Goal: Find specific page/section: Find specific page/section

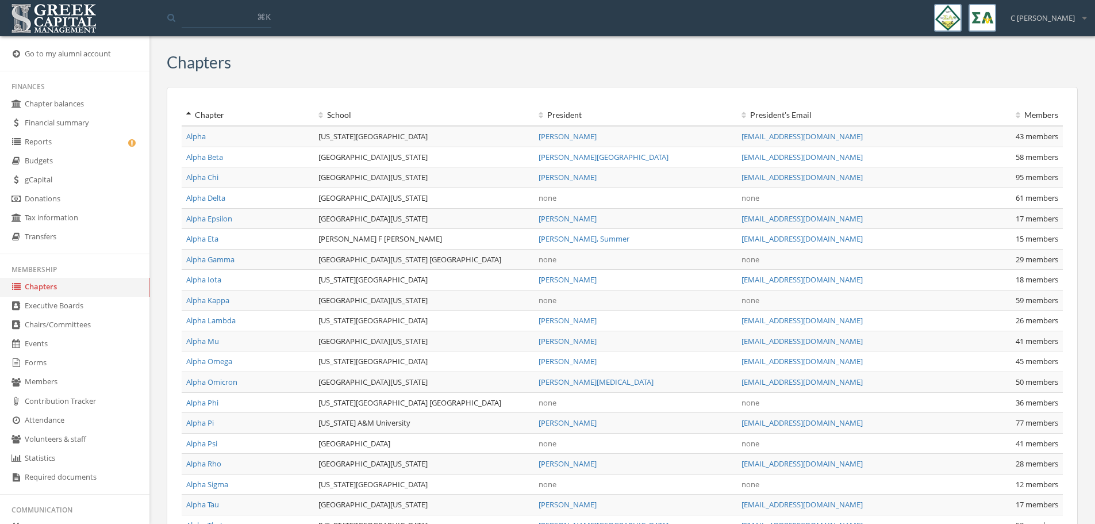
click at [97, 174] on link "gCapital" at bounding box center [74, 180] width 149 height 19
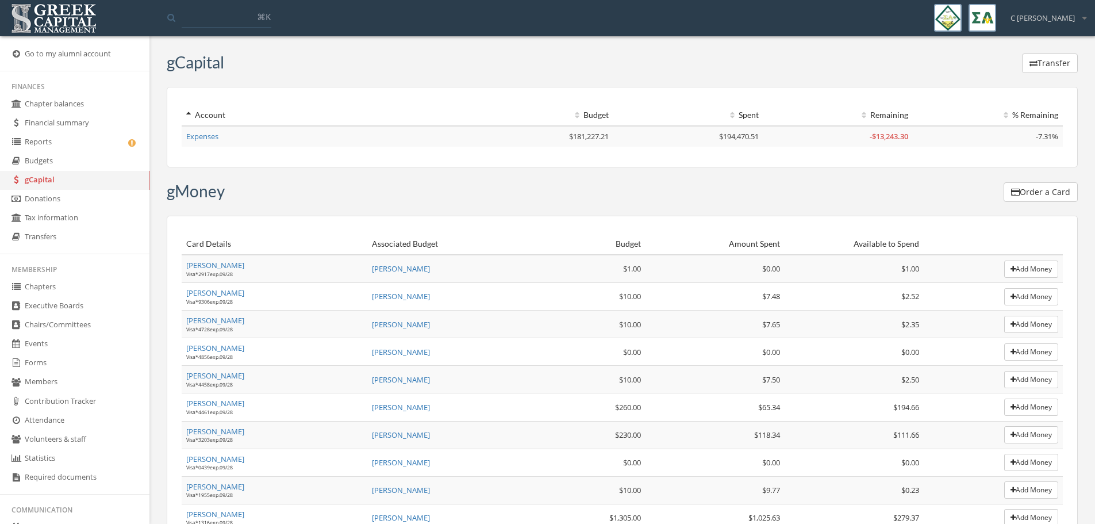
click at [219, 141] on td "Expenses" at bounding box center [323, 136] width 282 height 21
click at [214, 136] on link "Expenses" at bounding box center [202, 136] width 32 height 10
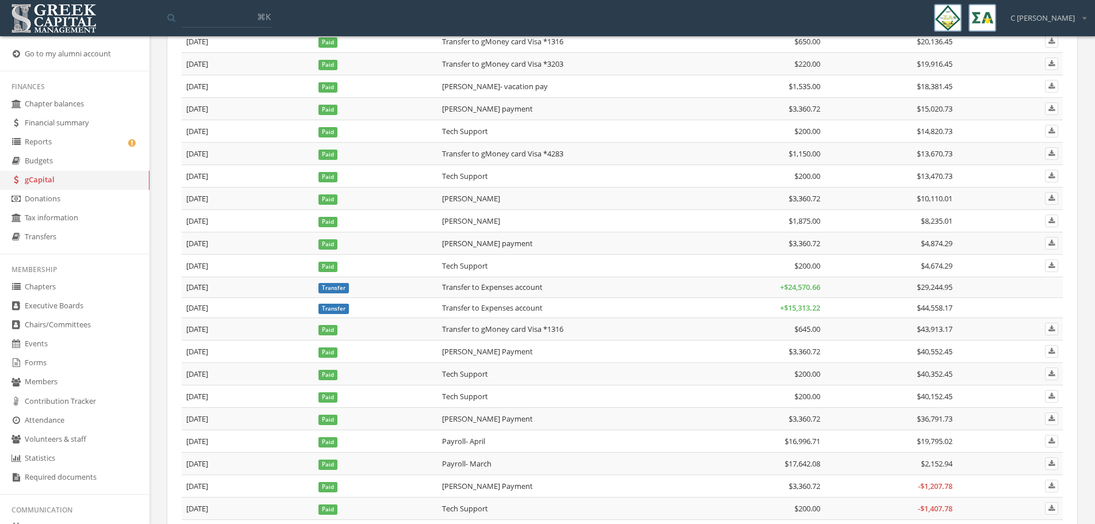
scroll to position [690, 0]
click at [499, 459] on td "Payroll- March" at bounding box center [565, 463] width 256 height 22
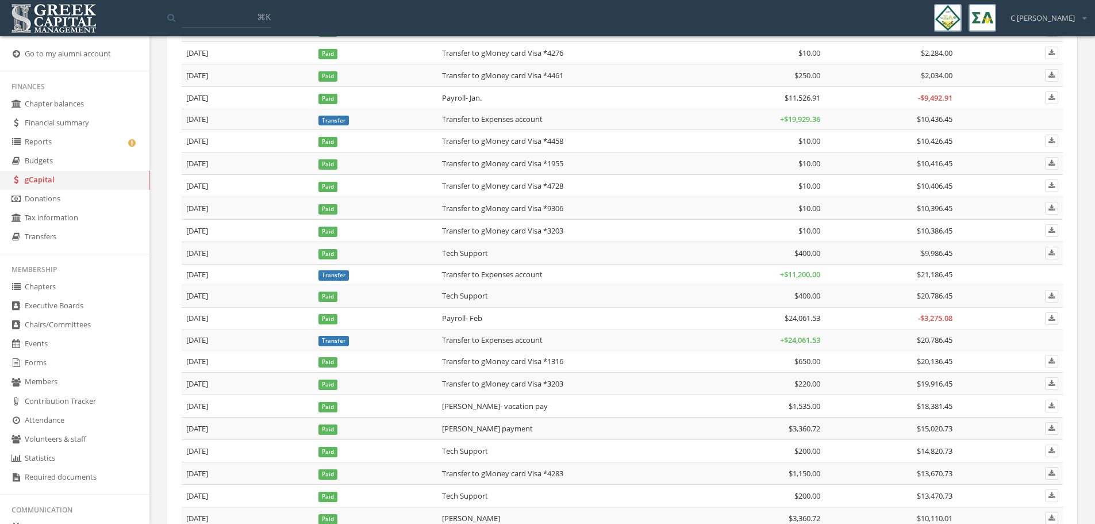
scroll to position [345, 0]
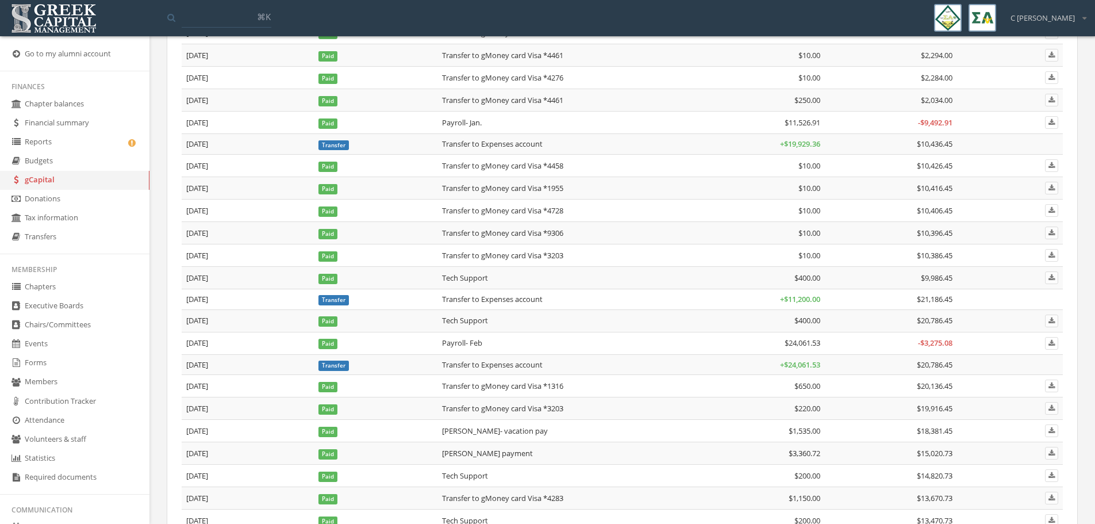
click at [76, 156] on link "Budgets" at bounding box center [74, 161] width 149 height 19
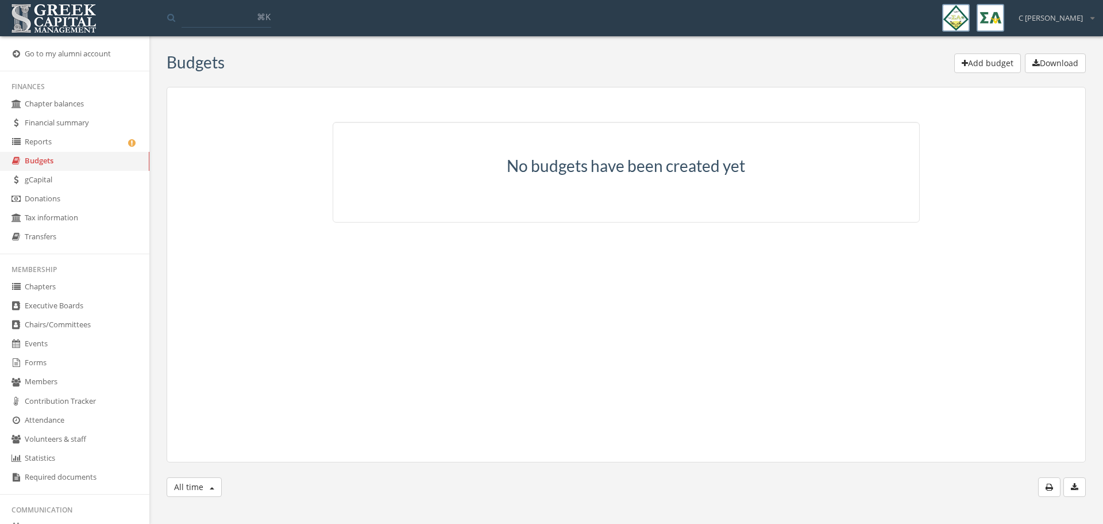
click at [66, 178] on link "gCapital" at bounding box center [74, 180] width 149 height 19
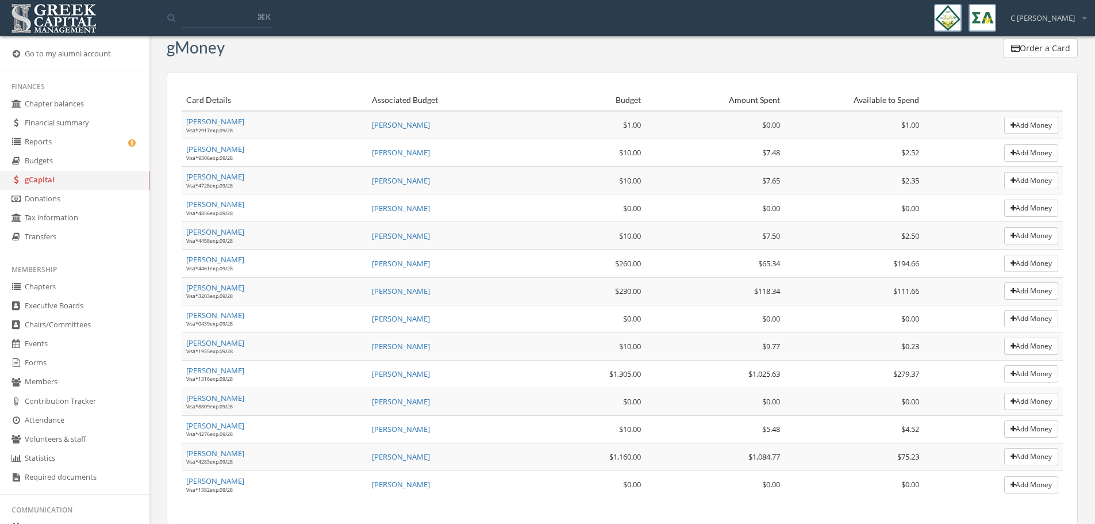
scroll to position [159, 0]
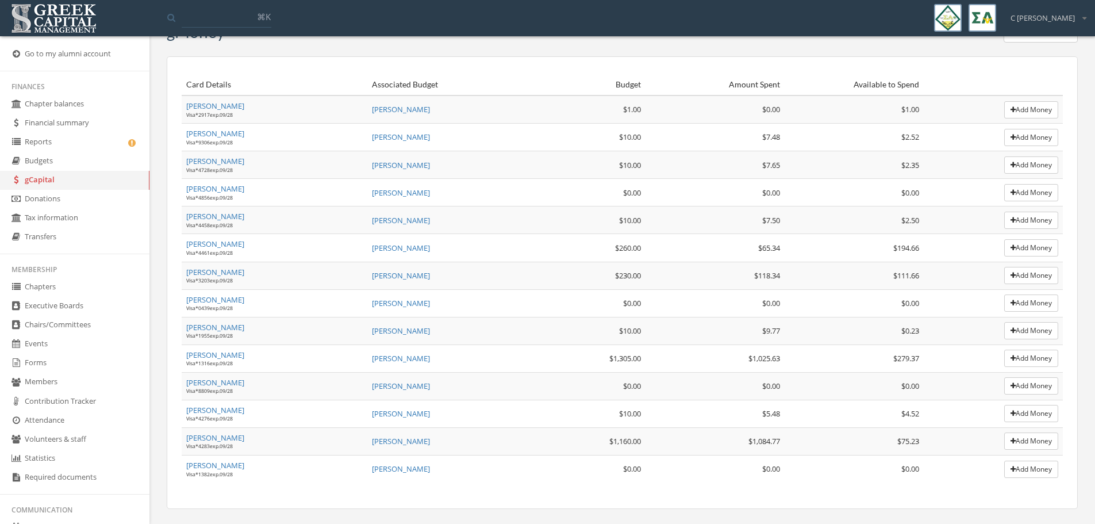
click at [222, 357] on link "[PERSON_NAME]" at bounding box center [215, 354] width 58 height 10
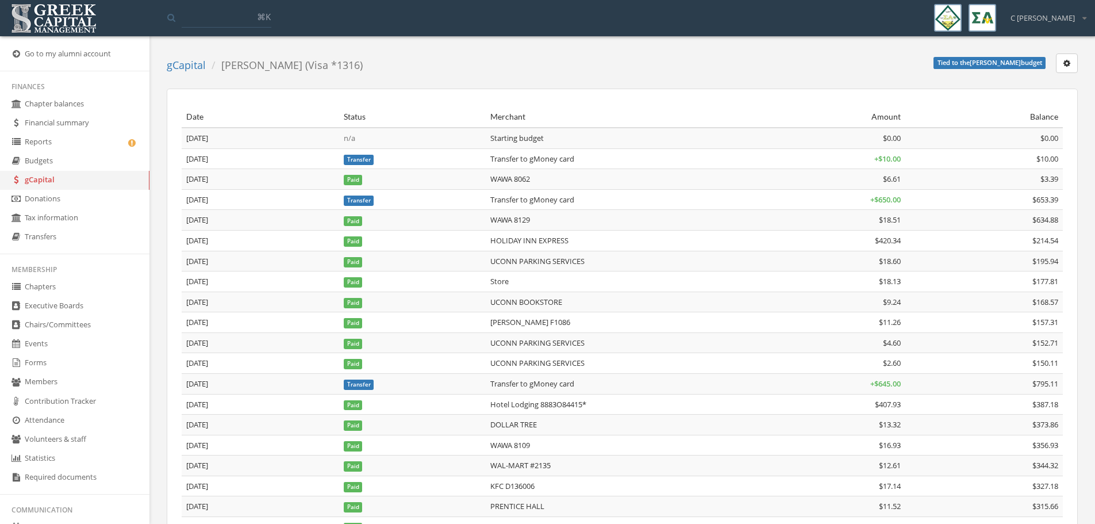
click at [103, 180] on link "gCapital" at bounding box center [74, 180] width 149 height 19
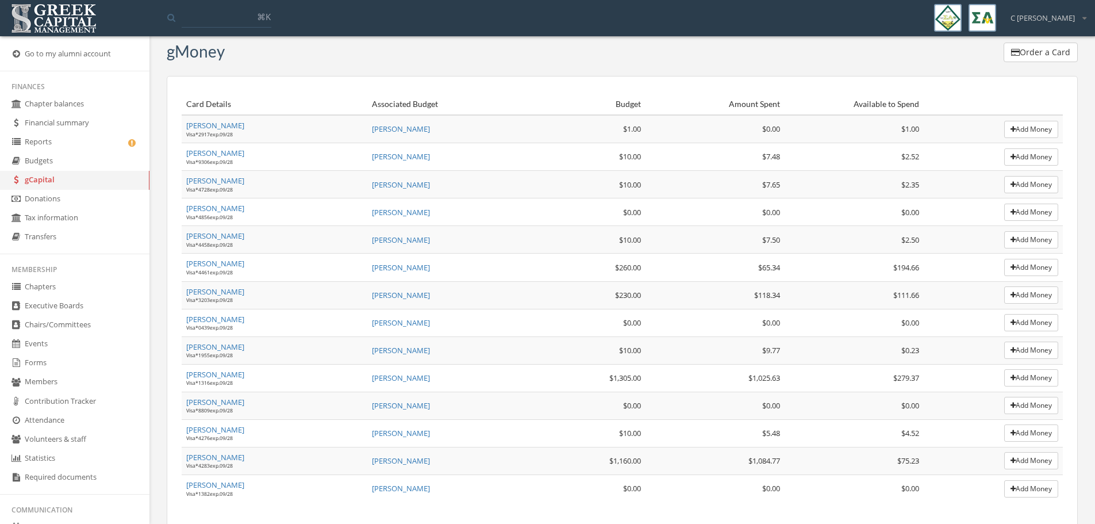
scroll to position [159, 0]
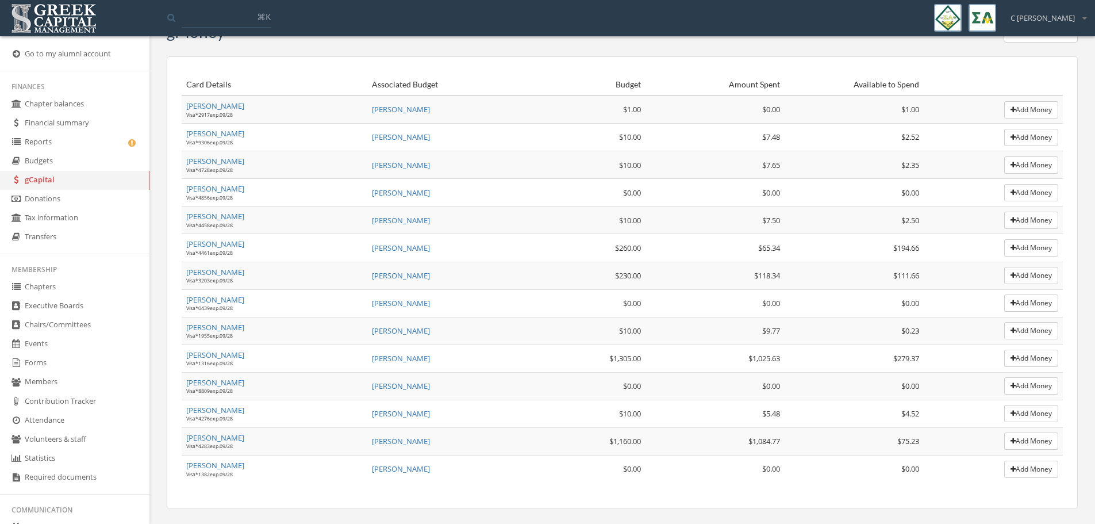
click at [401, 248] on span "[PERSON_NAME]" at bounding box center [401, 248] width 58 height 10
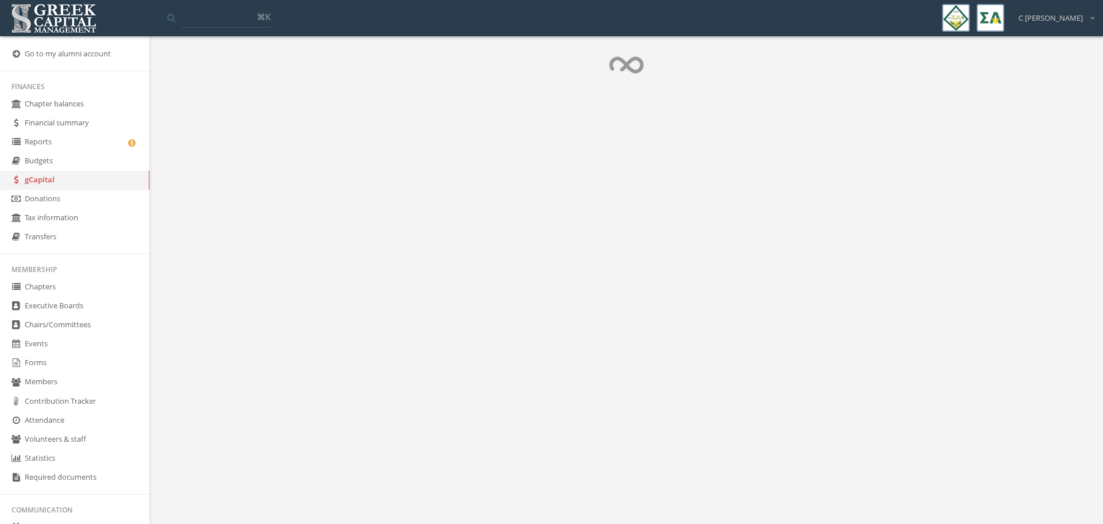
click at [95, 164] on link "Budgets" at bounding box center [74, 161] width 149 height 19
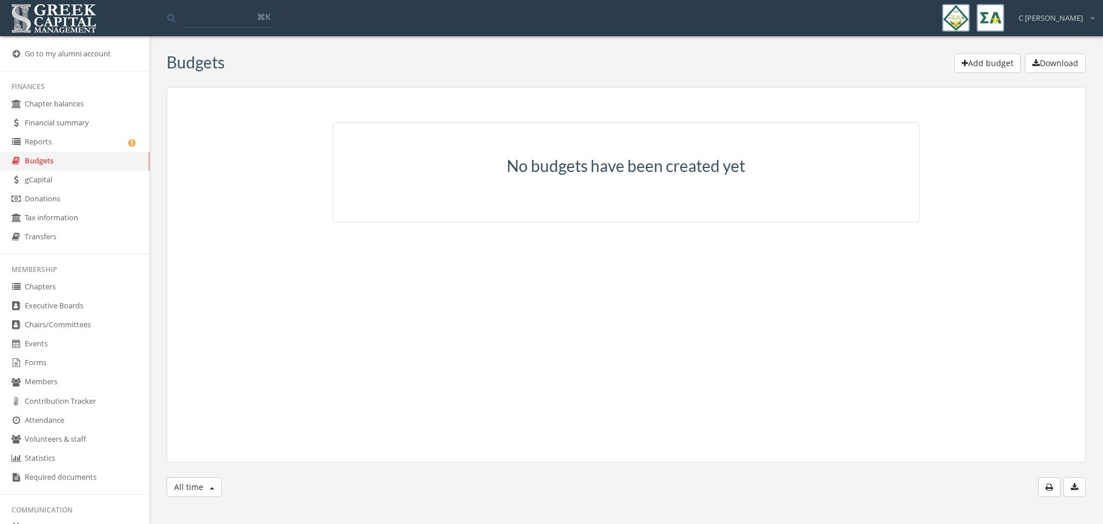
click at [97, 184] on link "gCapital" at bounding box center [74, 180] width 149 height 19
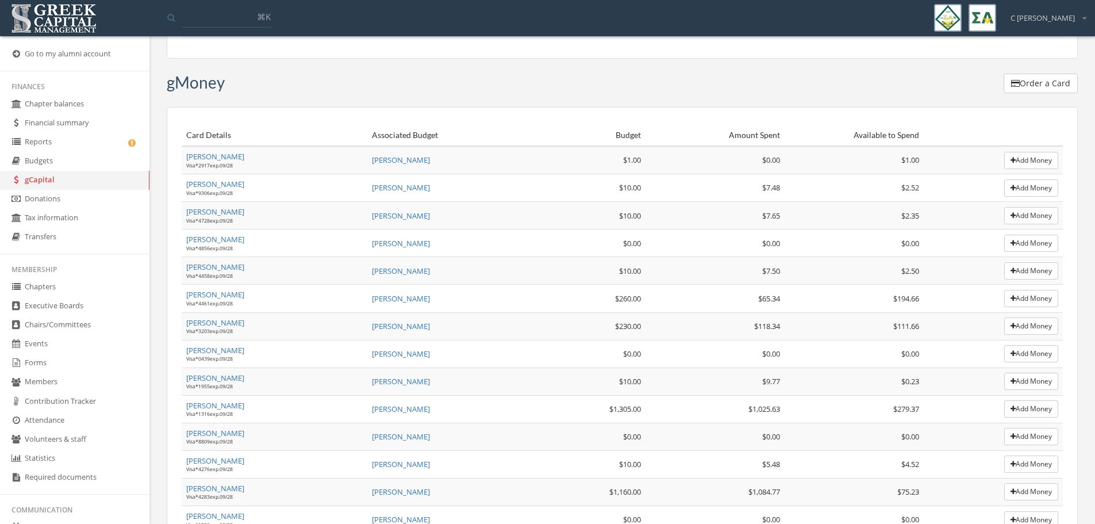
scroll to position [115, 0]
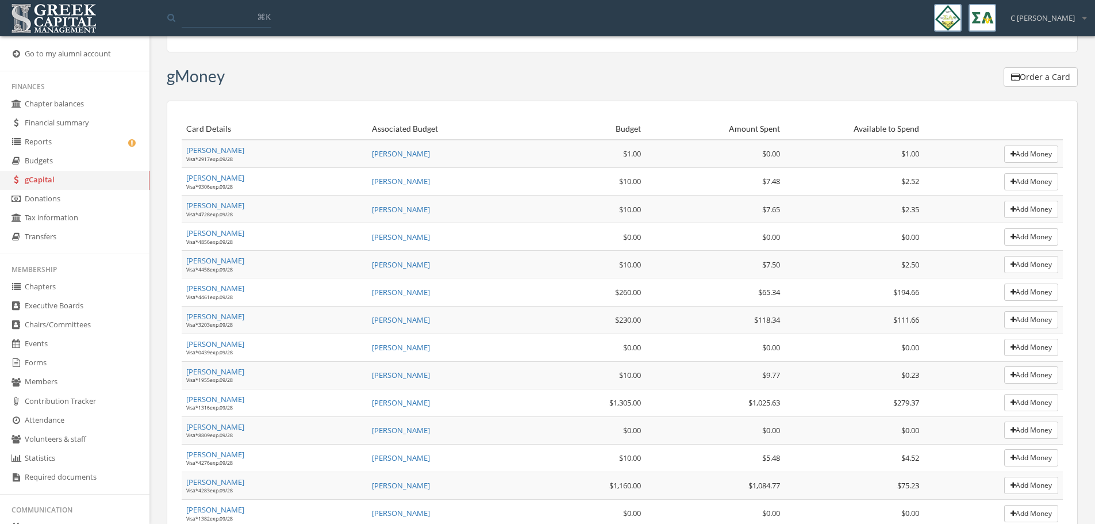
click at [222, 287] on link "[PERSON_NAME]" at bounding box center [215, 288] width 58 height 10
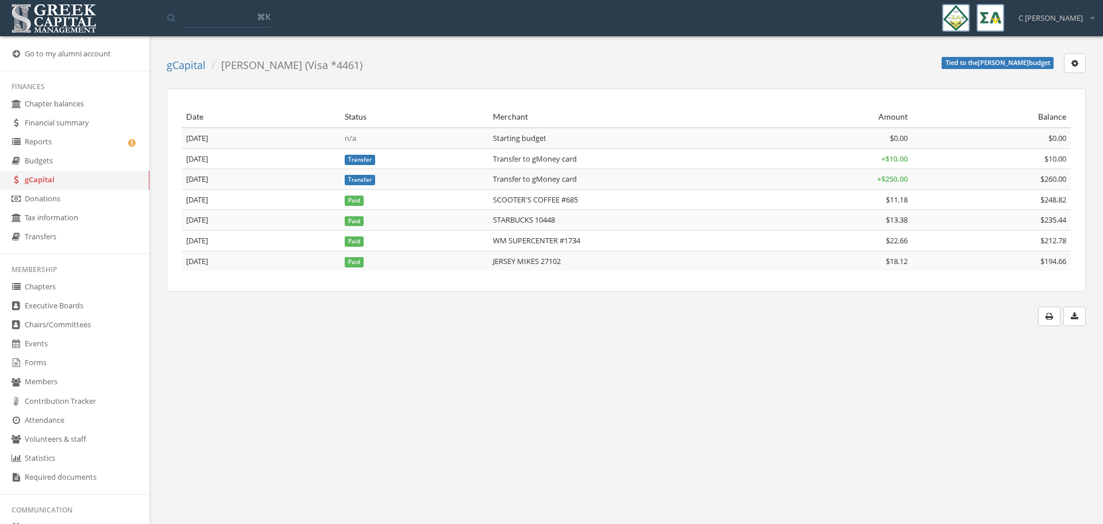
click at [97, 178] on link "gCapital" at bounding box center [74, 180] width 149 height 19
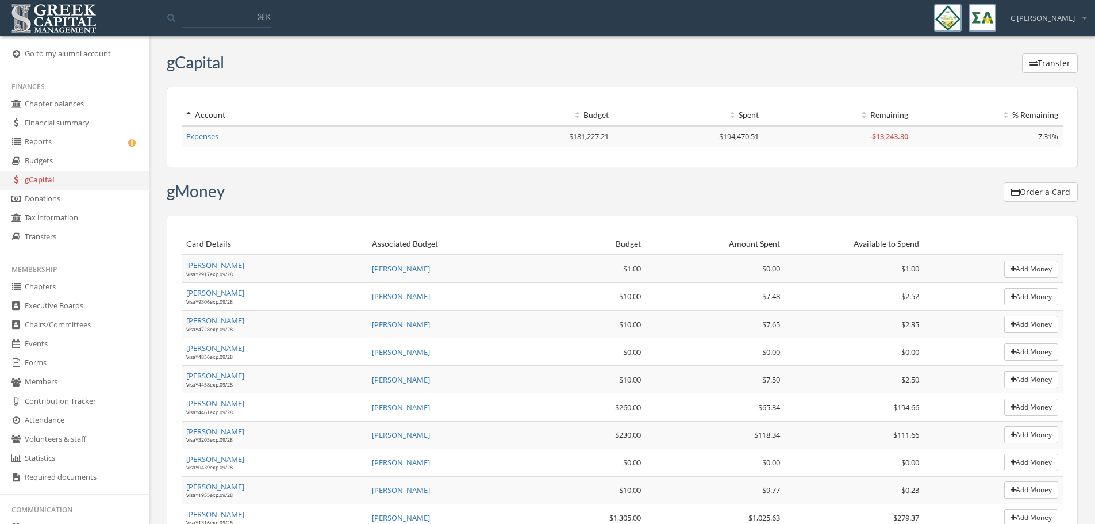
click at [228, 433] on link "[PERSON_NAME]" at bounding box center [215, 431] width 58 height 10
